Goal: Task Accomplishment & Management: Manage account settings

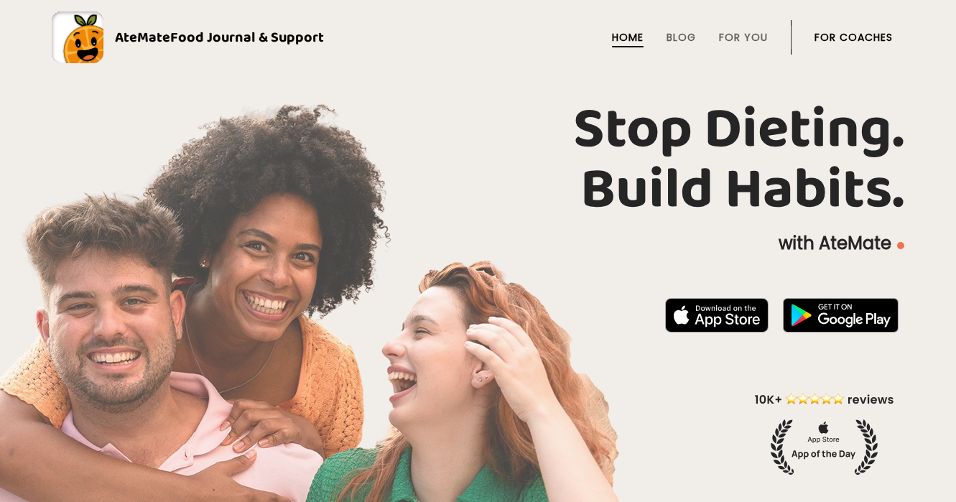
click at [857, 32] on link "For Coaches" at bounding box center [853, 37] width 78 height 11
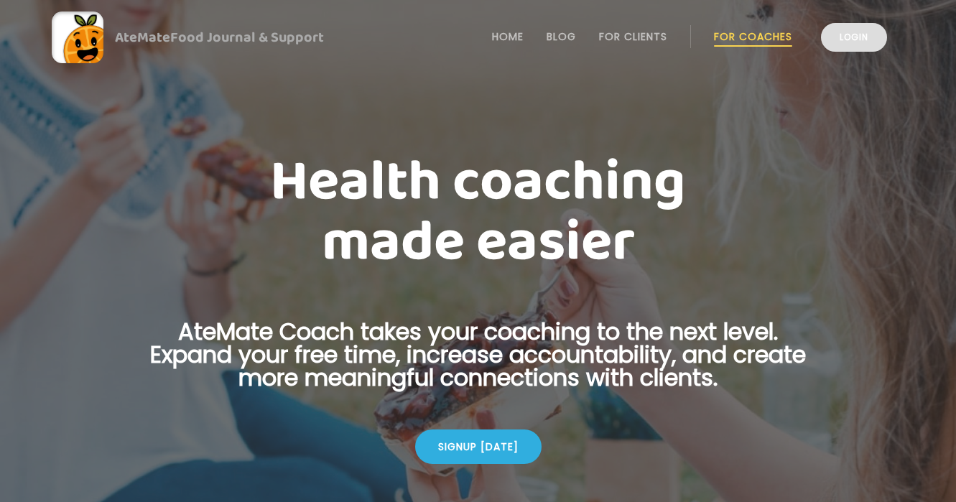
click at [870, 39] on link "Login" at bounding box center [854, 37] width 66 height 29
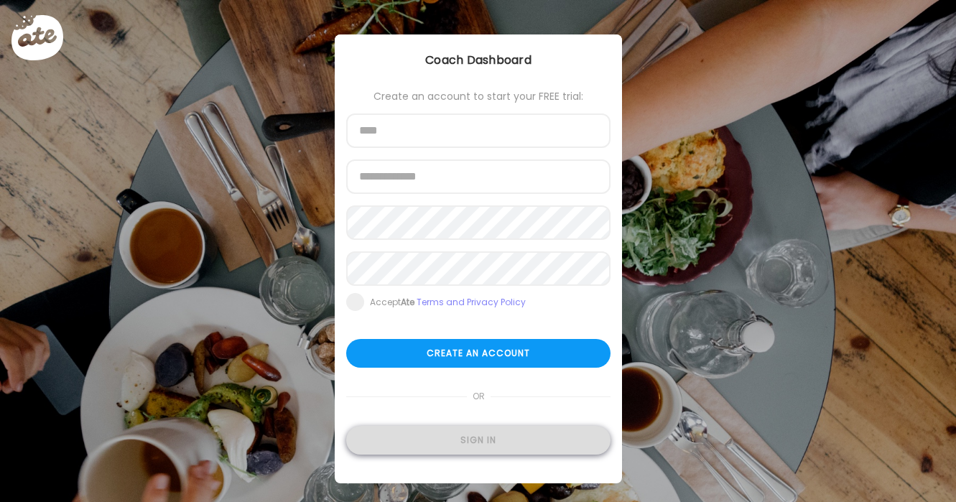
type input "**********"
click at [482, 441] on div "Sign in" at bounding box center [478, 440] width 264 height 29
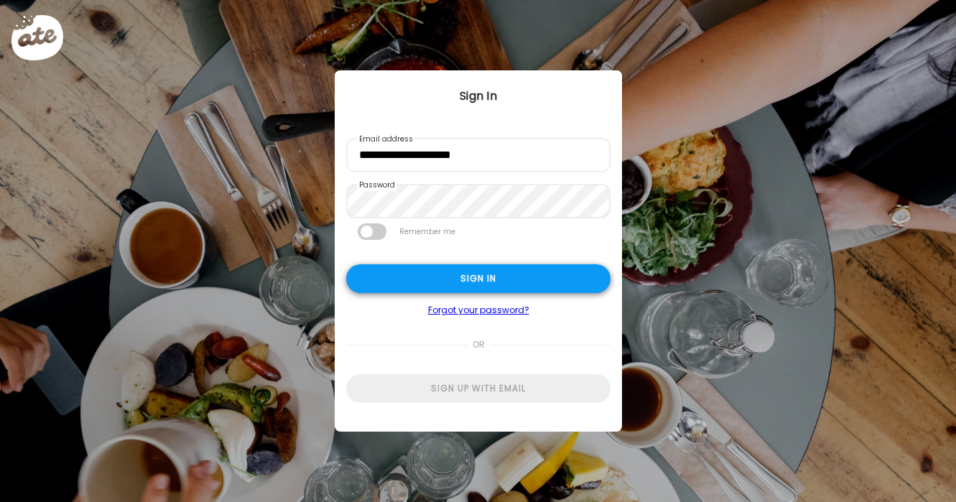
click at [487, 276] on div "Sign in" at bounding box center [478, 278] width 264 height 29
type input "**********"
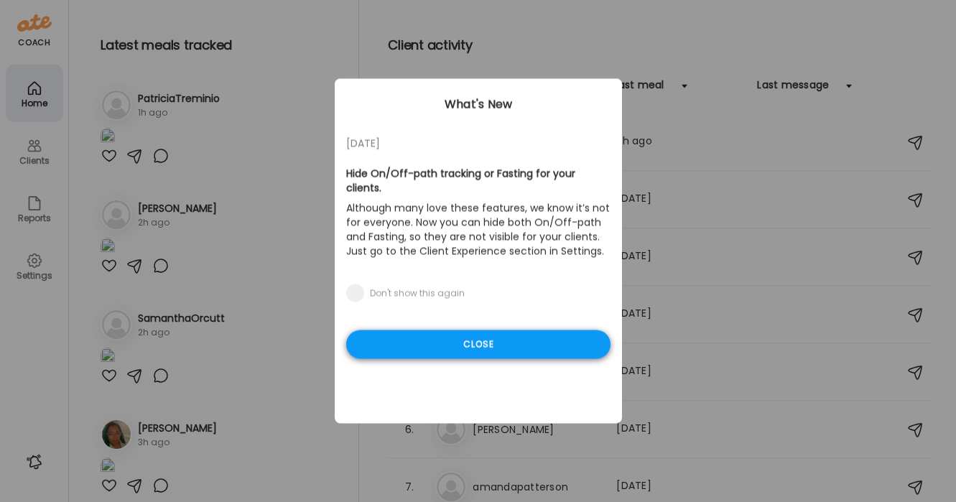
click at [453, 337] on div "Close" at bounding box center [478, 344] width 264 height 29
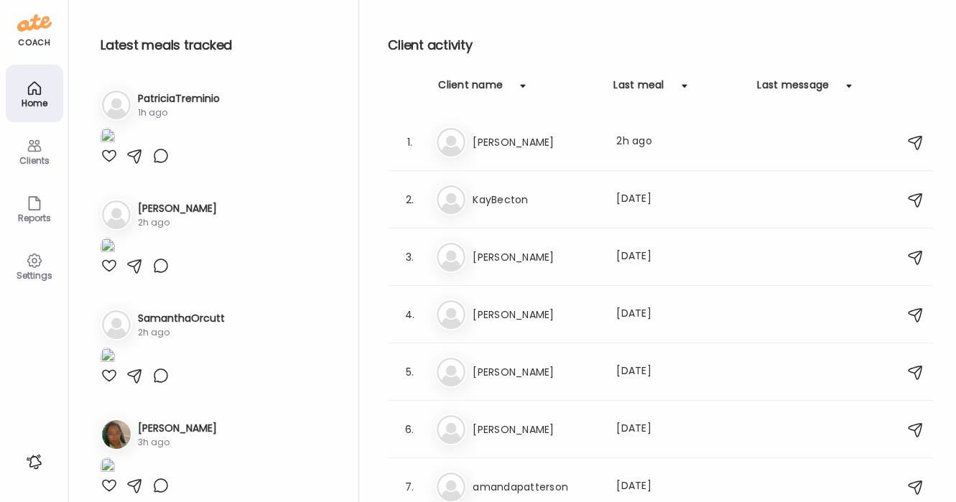
click at [34, 271] on div "Settings" at bounding box center [35, 275] width 52 height 9
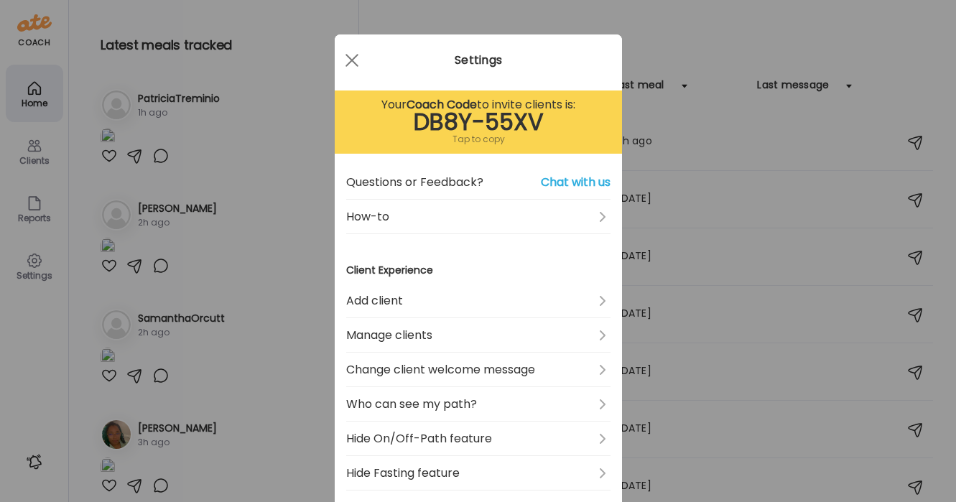
click at [491, 140] on div "Tap to copy" at bounding box center [478, 139] width 264 height 17
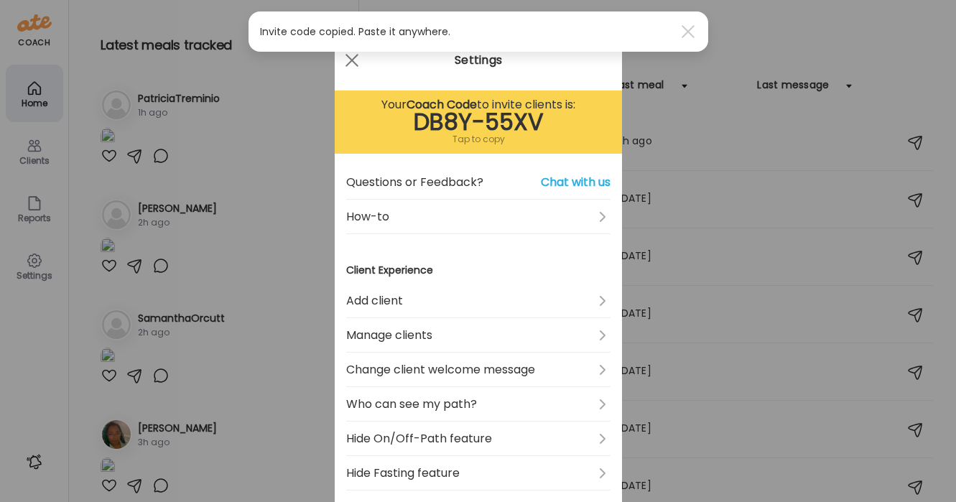
click at [32, 398] on div "Ate Coach Dashboard Wahoo! It’s official Take a moment to set up your Coach Pro…" at bounding box center [478, 251] width 956 height 502
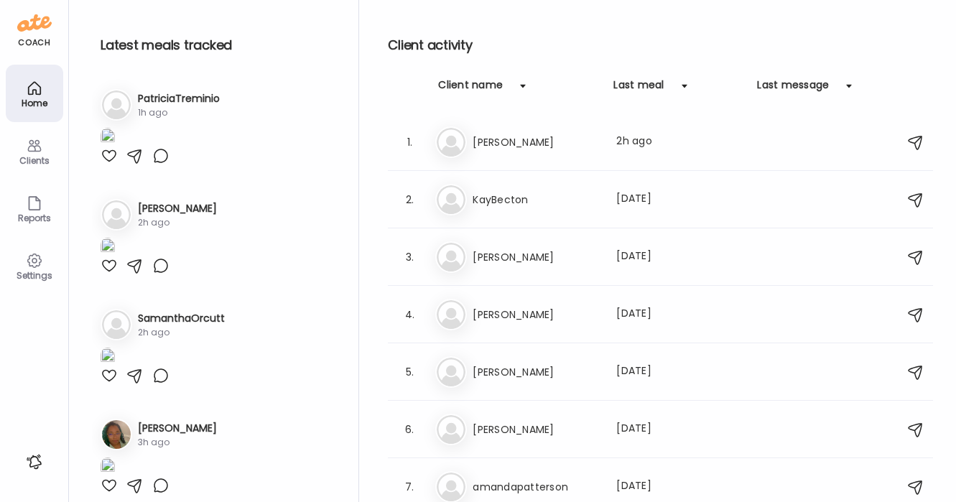
click at [34, 27] on img at bounding box center [34, 22] width 34 height 23
click at [30, 29] on img at bounding box center [34, 22] width 34 height 23
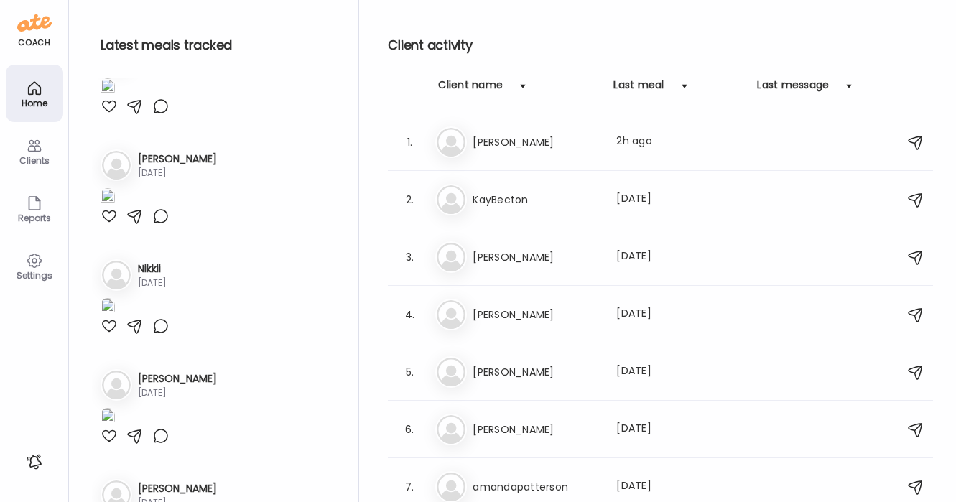
scroll to position [643, 0]
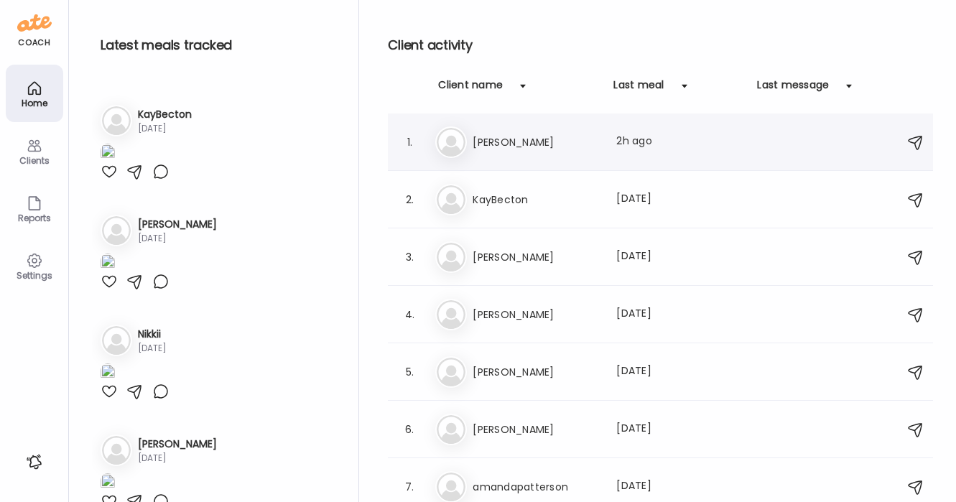
click at [494, 147] on h3 "Chris" at bounding box center [535, 142] width 126 height 17
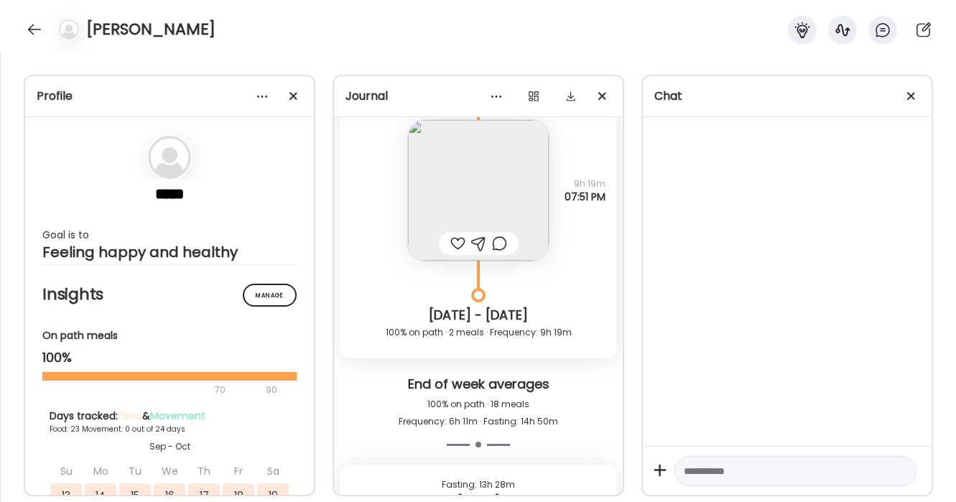
scroll to position [22373, 0]
